Goal: Information Seeking & Learning: Learn about a topic

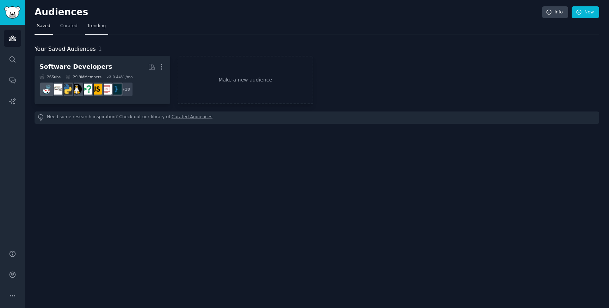
click at [90, 30] on link "Trending" at bounding box center [96, 27] width 23 height 14
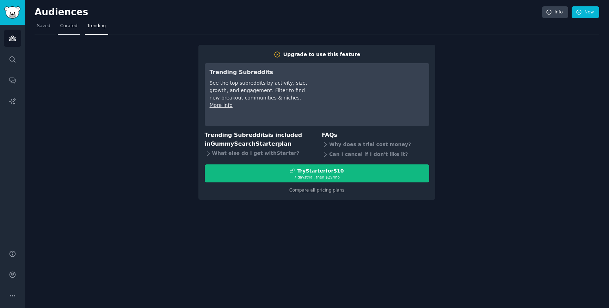
click at [75, 25] on span "Curated" at bounding box center [68, 26] width 17 height 6
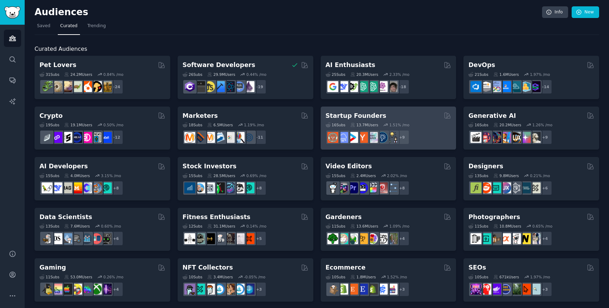
click at [357, 117] on h2 "Startup Founders" at bounding box center [356, 115] width 61 height 9
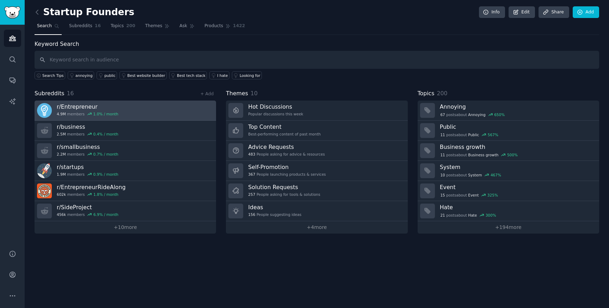
click at [136, 104] on link "r/ Entrepreneur 4.9M members 1.0 % / month" at bounding box center [125, 110] width 181 height 20
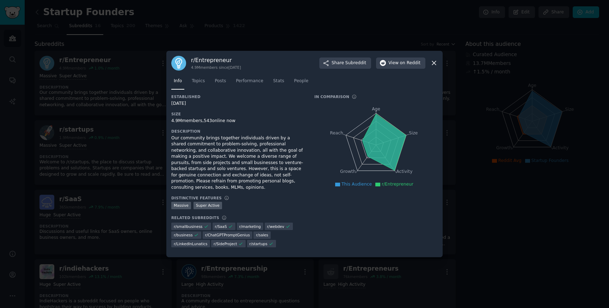
click at [437, 62] on icon at bounding box center [433, 62] width 7 height 7
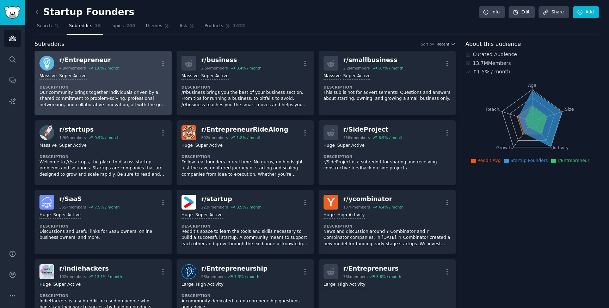
click at [82, 57] on div "r/ Entrepreneur" at bounding box center [89, 60] width 60 height 9
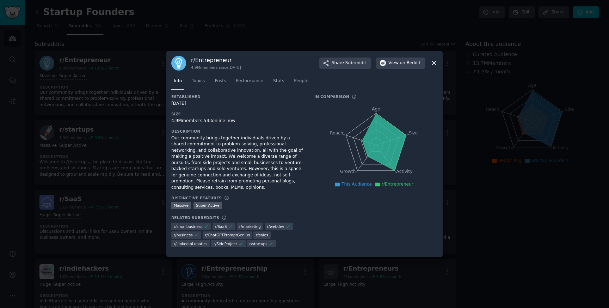
click at [434, 66] on icon at bounding box center [433, 62] width 7 height 7
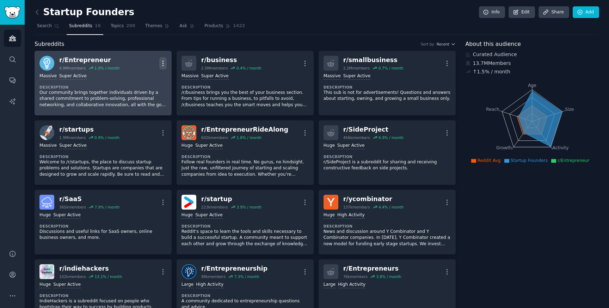
click at [165, 61] on icon "button" at bounding box center [162, 63] width 7 height 7
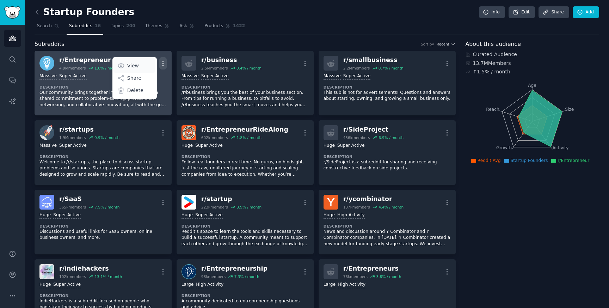
click at [136, 64] on p "View" at bounding box center [133, 65] width 12 height 7
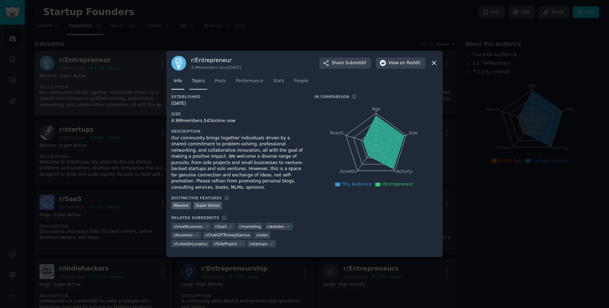
click at [194, 80] on span "Topics" at bounding box center [198, 81] width 13 height 6
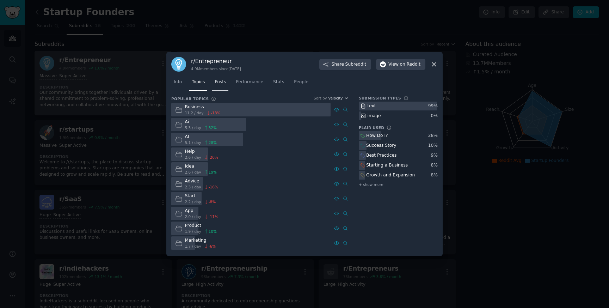
click at [224, 85] on link "Posts" at bounding box center [220, 83] width 16 height 14
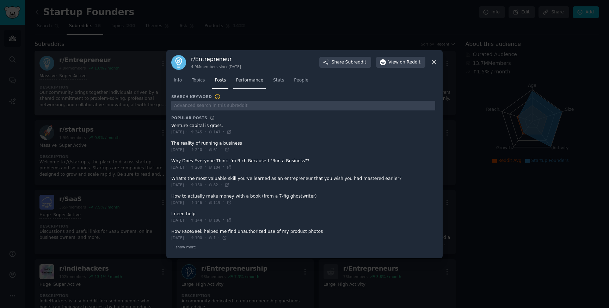
click at [253, 81] on span "Performance" at bounding box center [249, 80] width 27 height 6
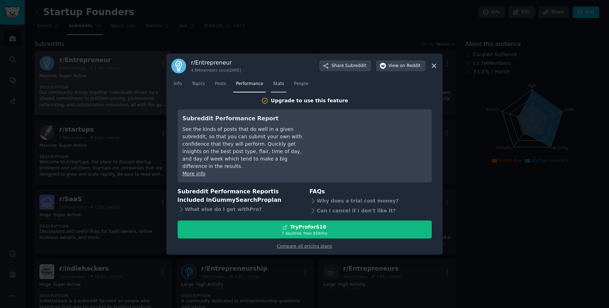
click at [278, 87] on span "Stats" at bounding box center [278, 84] width 11 height 6
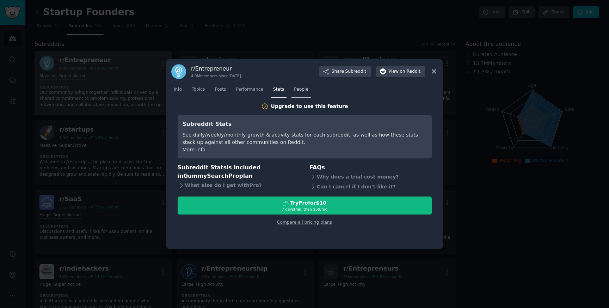
click at [296, 92] on span "People" at bounding box center [301, 89] width 14 height 6
click at [222, 89] on span "Posts" at bounding box center [220, 89] width 11 height 6
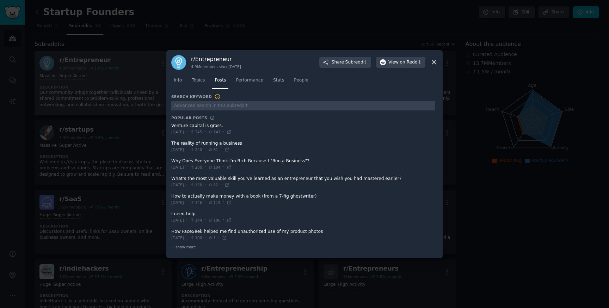
click at [202, 150] on div "[DATE] · 240 · 61 ·" at bounding box center [200, 149] width 58 height 6
click at [204, 145] on span at bounding box center [303, 146] width 264 height 17
click at [189, 214] on span at bounding box center [303, 216] width 264 height 17
click at [184, 222] on span "[DATE]" at bounding box center [177, 219] width 13 height 5
click at [202, 80] on span "Topics" at bounding box center [198, 80] width 13 height 6
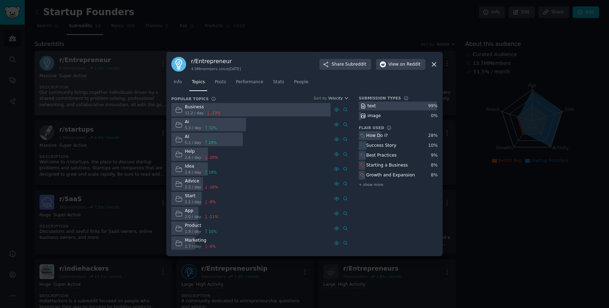
click at [198, 140] on span "5.1 / day" at bounding box center [193, 142] width 16 height 5
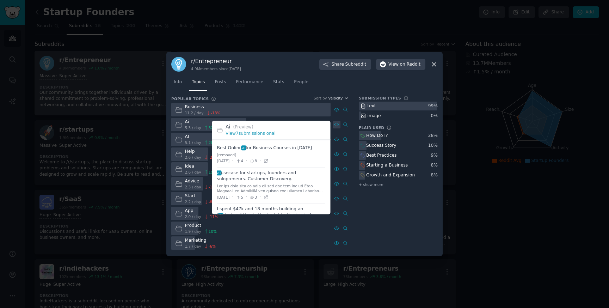
click at [339, 124] on icon at bounding box center [336, 124] width 5 height 5
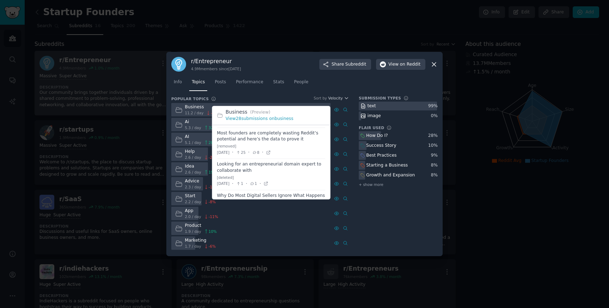
scroll to position [223, 0]
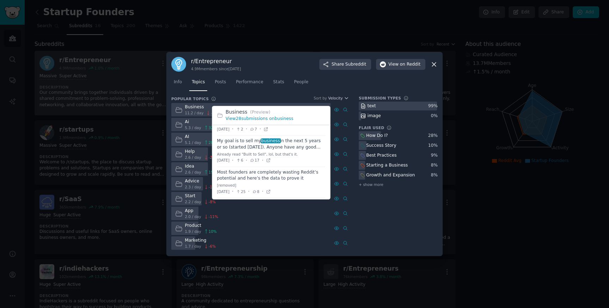
click at [272, 119] on link "View 28 submissions on business" at bounding box center [260, 118] width 68 height 5
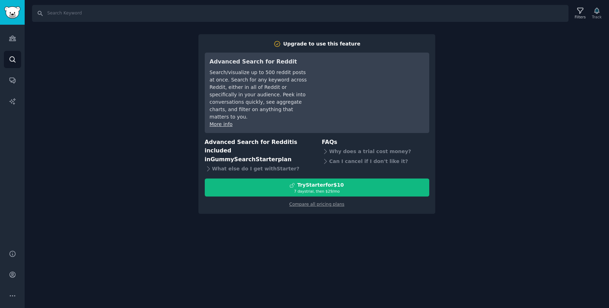
click at [232, 230] on div "Search Filters Track Upgrade to use this feature Advanced Search for Reddit Sea…" at bounding box center [317, 154] width 584 height 308
click at [7, 39] on link "Audiences" at bounding box center [12, 38] width 17 height 17
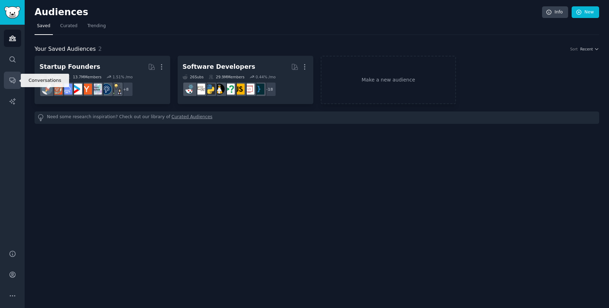
click at [13, 74] on link "Conversations" at bounding box center [12, 80] width 17 height 17
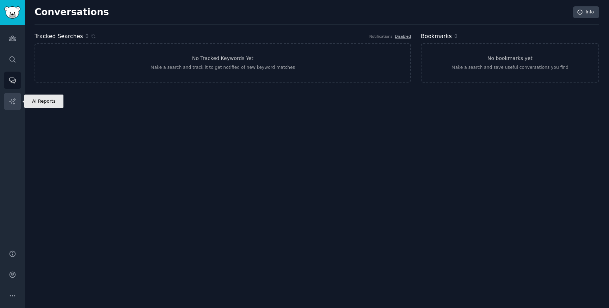
click at [12, 94] on link "AI Reports" at bounding box center [12, 101] width 17 height 17
